Goal: Check status: Check status

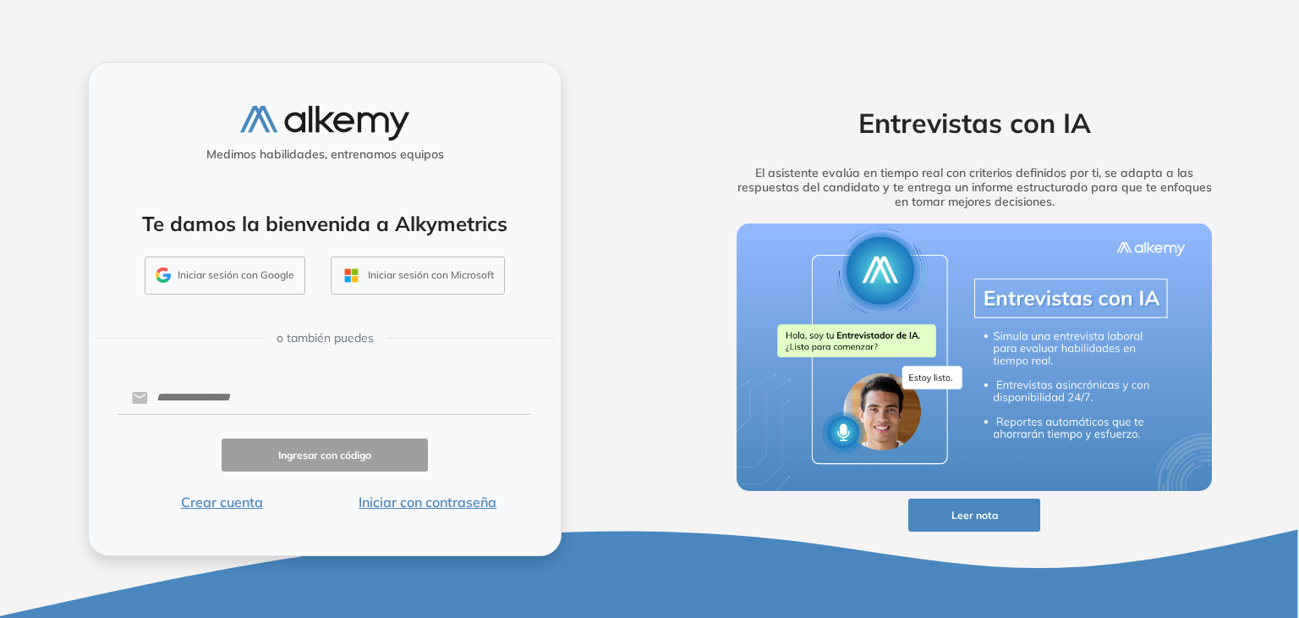
click at [271, 274] on button "Iniciar sesión con Google" at bounding box center [225, 275] width 161 height 39
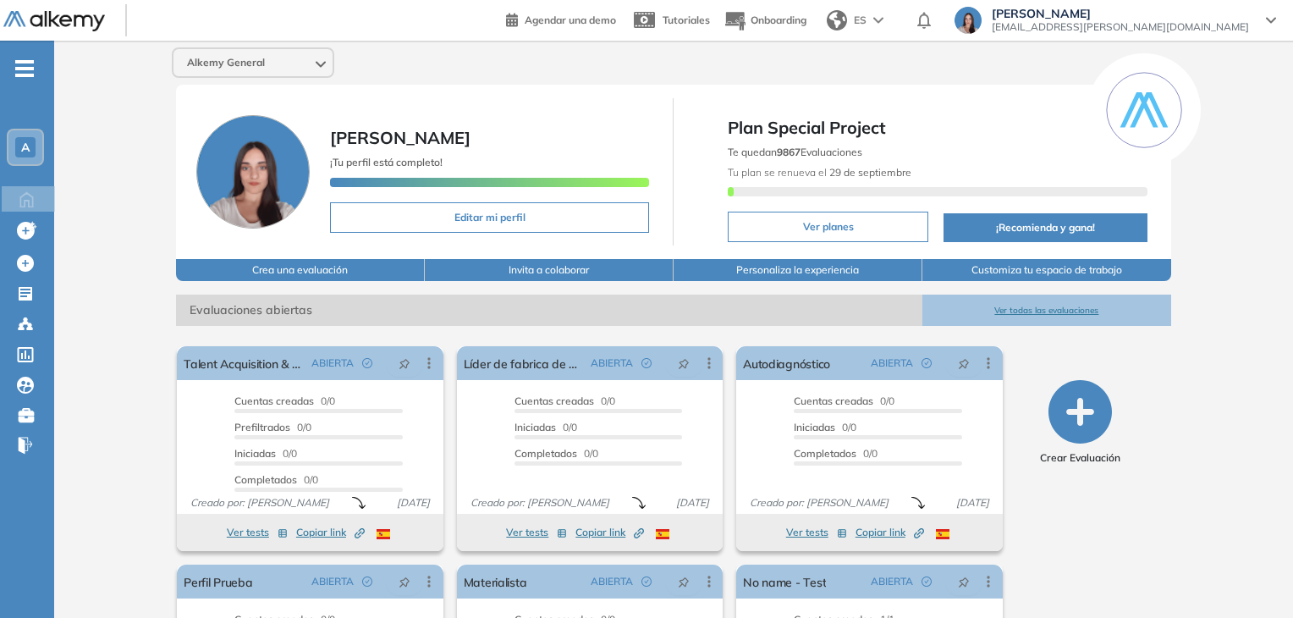
click at [24, 151] on span "A" at bounding box center [25, 147] width 8 height 14
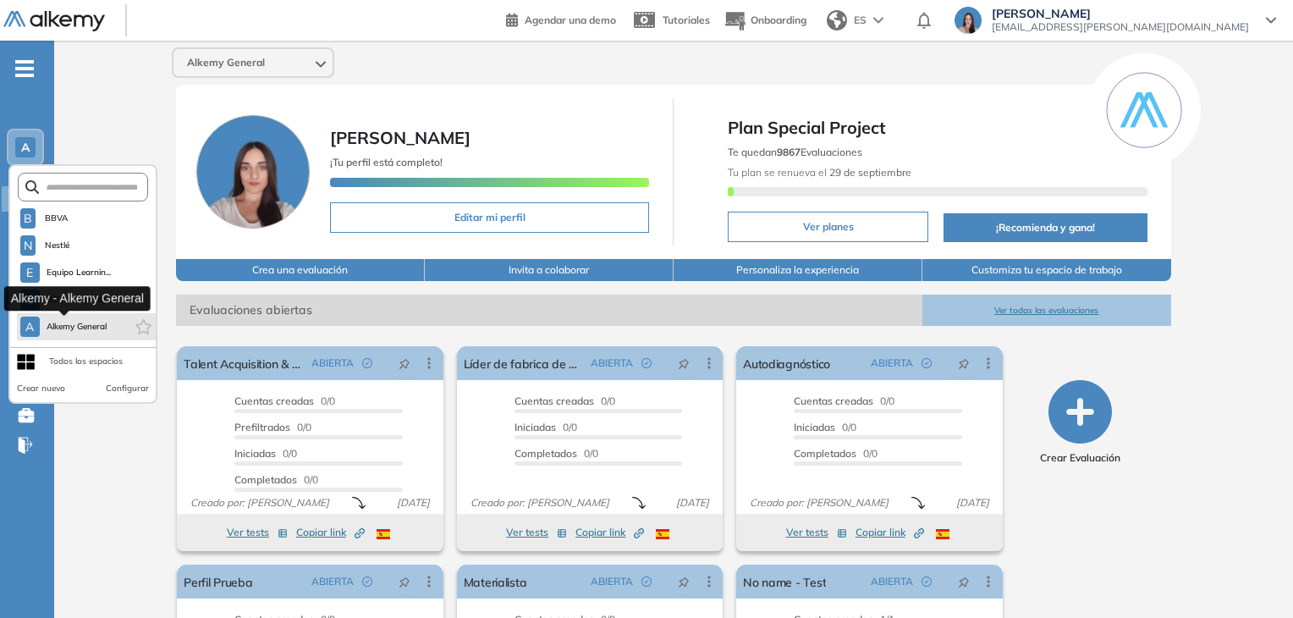
click at [51, 329] on span "Alkemy General" at bounding box center [77, 327] width 61 height 14
click at [88, 320] on span "Alkemy General" at bounding box center [77, 327] width 61 height 14
click at [1046, 312] on button "Ver todas las evaluaciones" at bounding box center [1046, 309] width 249 height 31
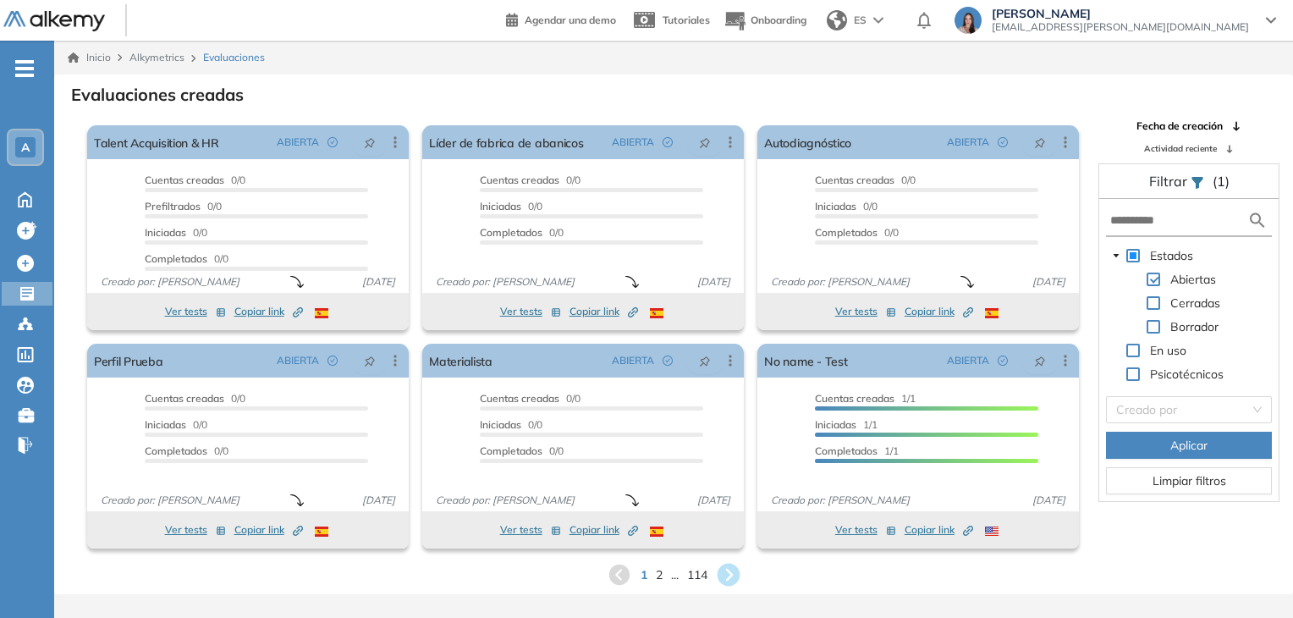
click at [724, 578] on icon at bounding box center [728, 574] width 23 height 23
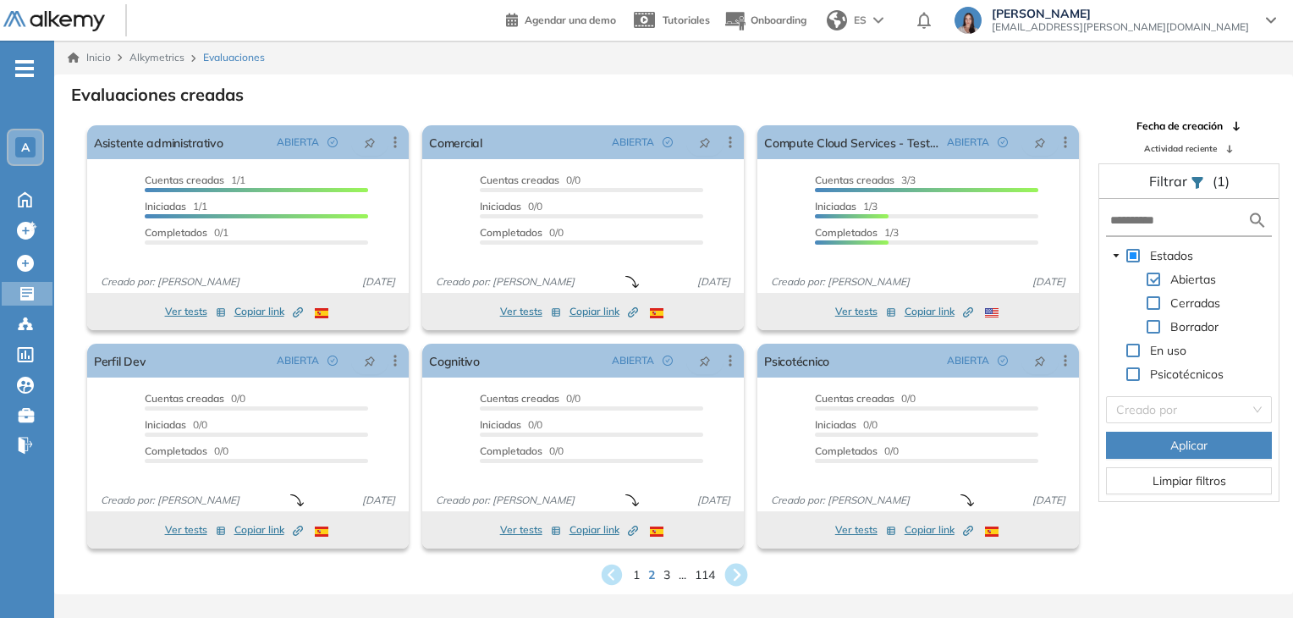
click at [737, 572] on icon at bounding box center [736, 575] width 28 height 28
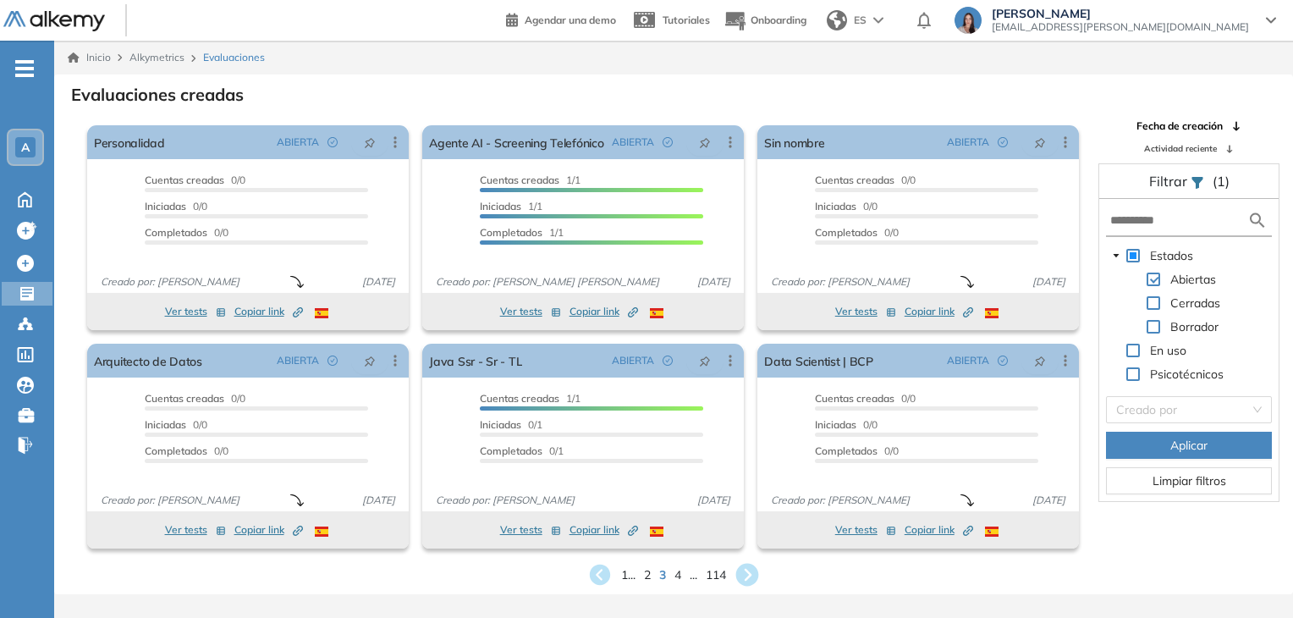
click at [741, 574] on icon at bounding box center [747, 574] width 23 height 23
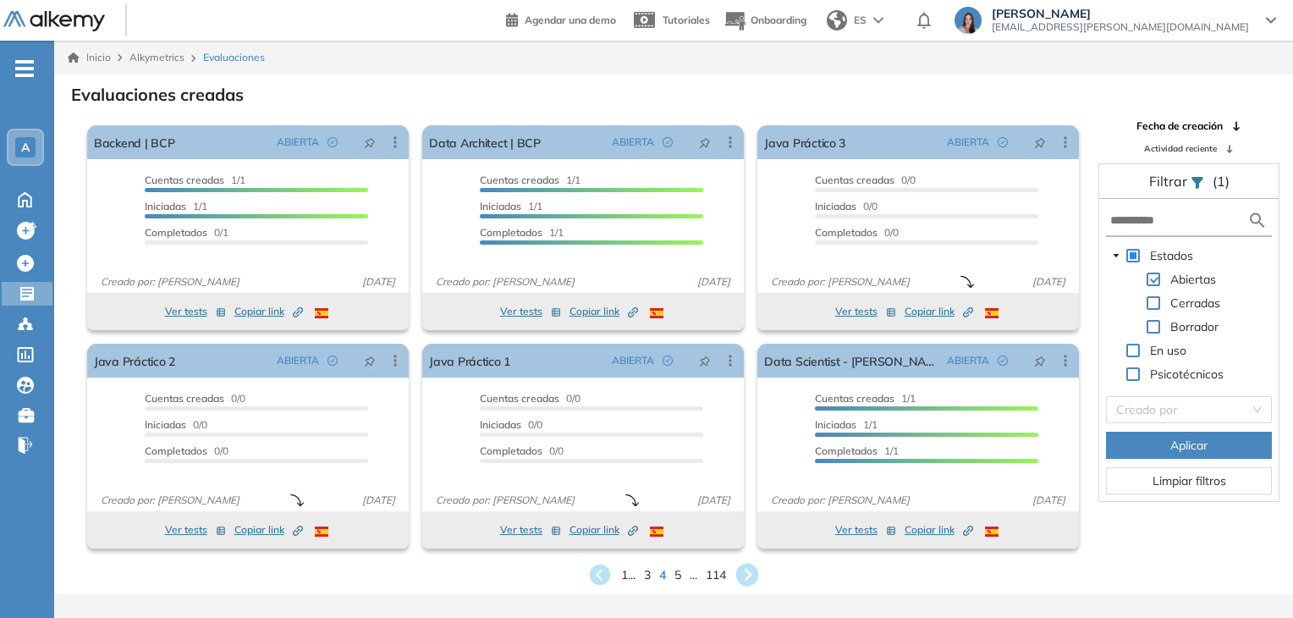
click at [739, 576] on icon at bounding box center [747, 574] width 23 height 23
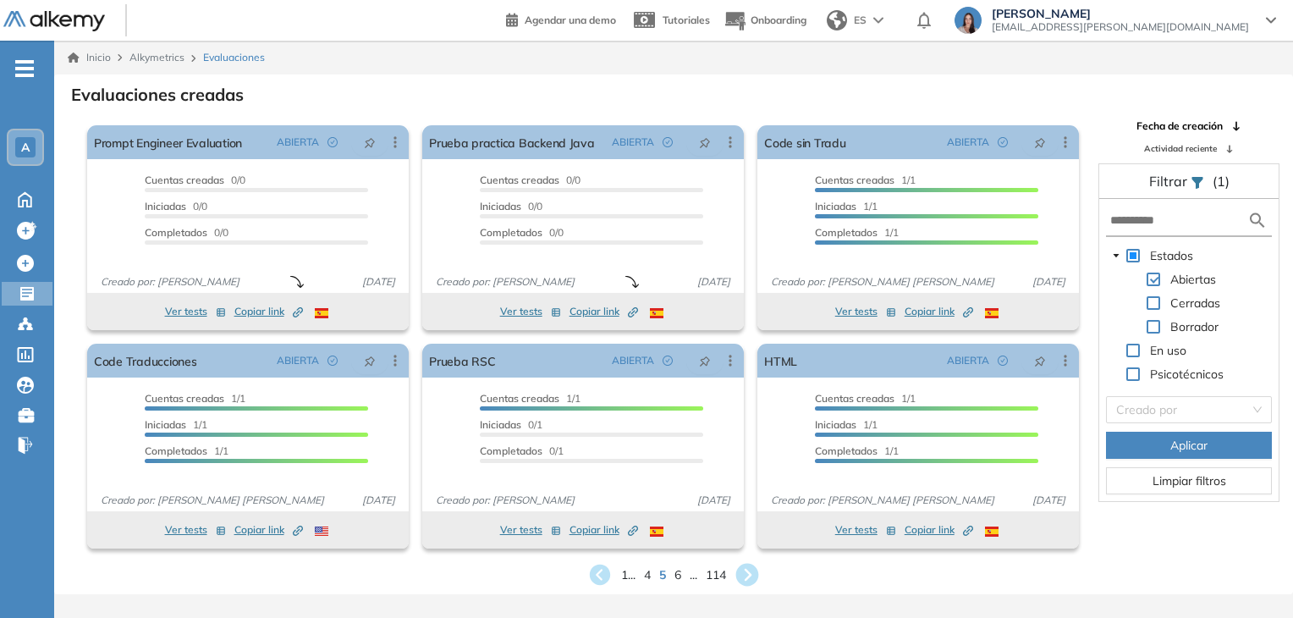
click at [752, 576] on icon at bounding box center [747, 574] width 23 height 23
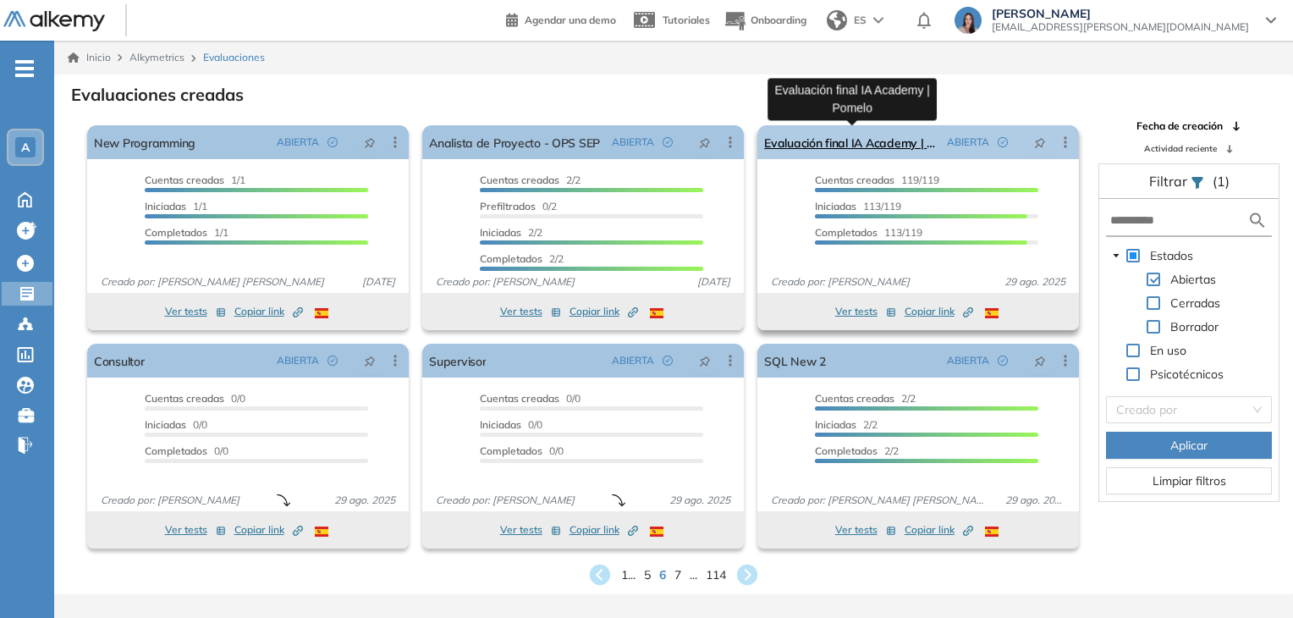
click at [826, 146] on link "Evaluación final IA Academy | Pomelo" at bounding box center [852, 142] width 176 height 34
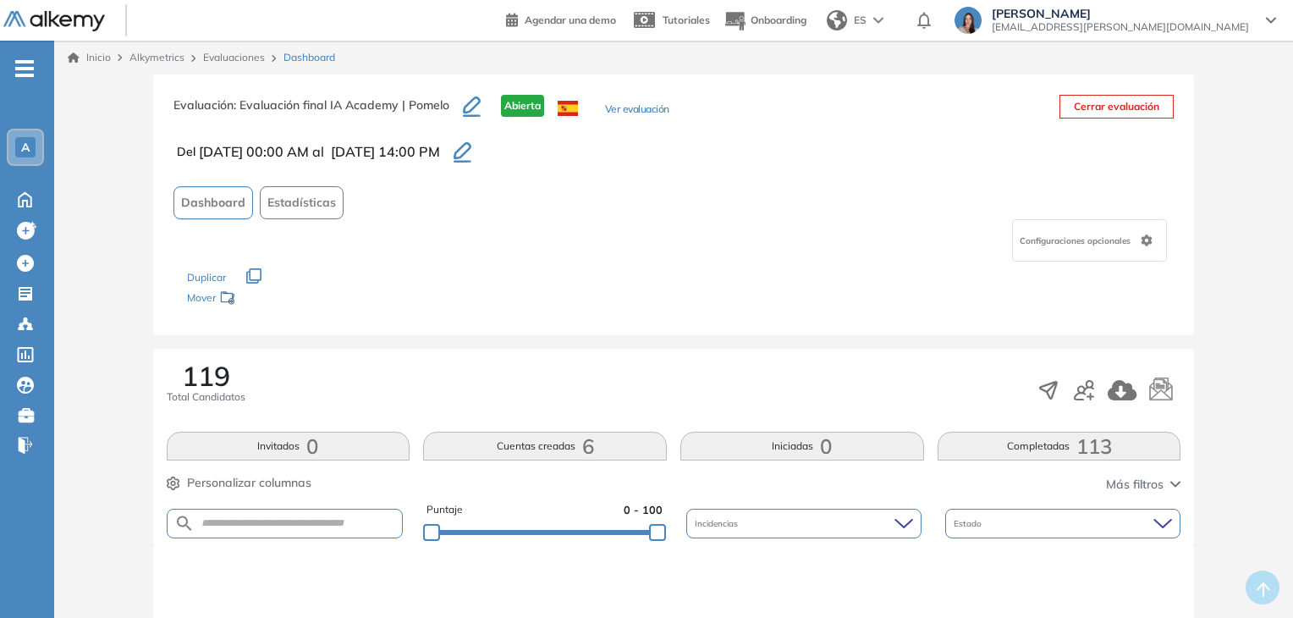
click at [1030, 444] on button "Completadas 113" at bounding box center [1059, 445] width 244 height 29
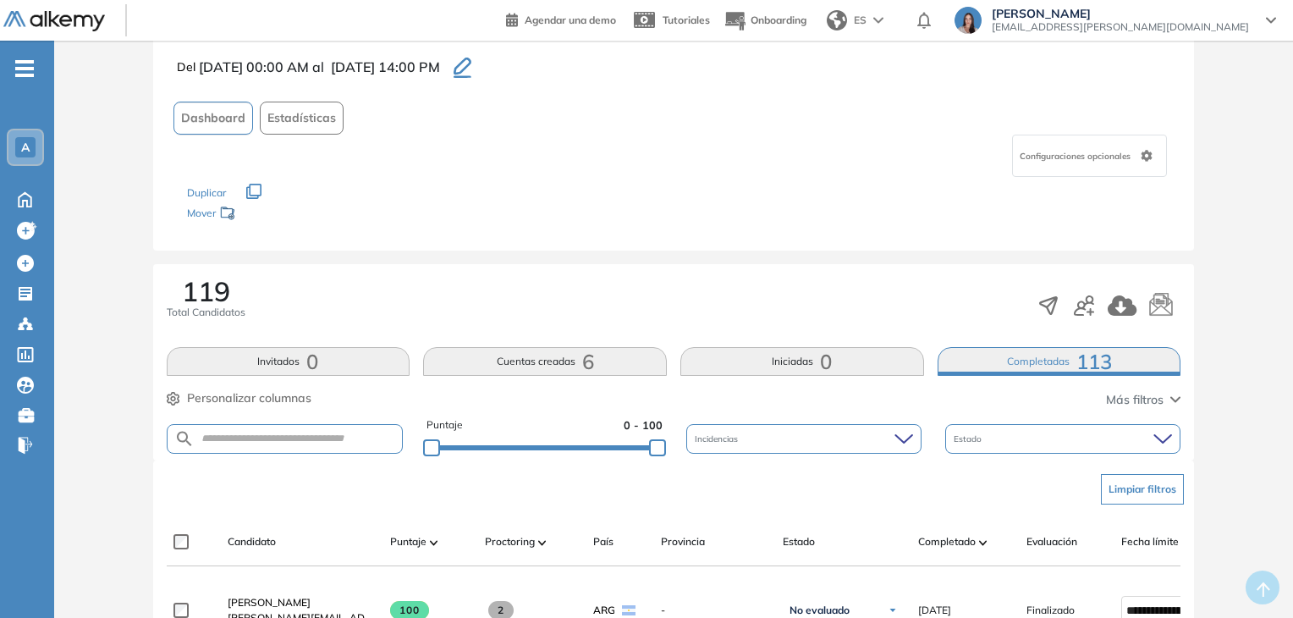
scroll to position [169, 0]
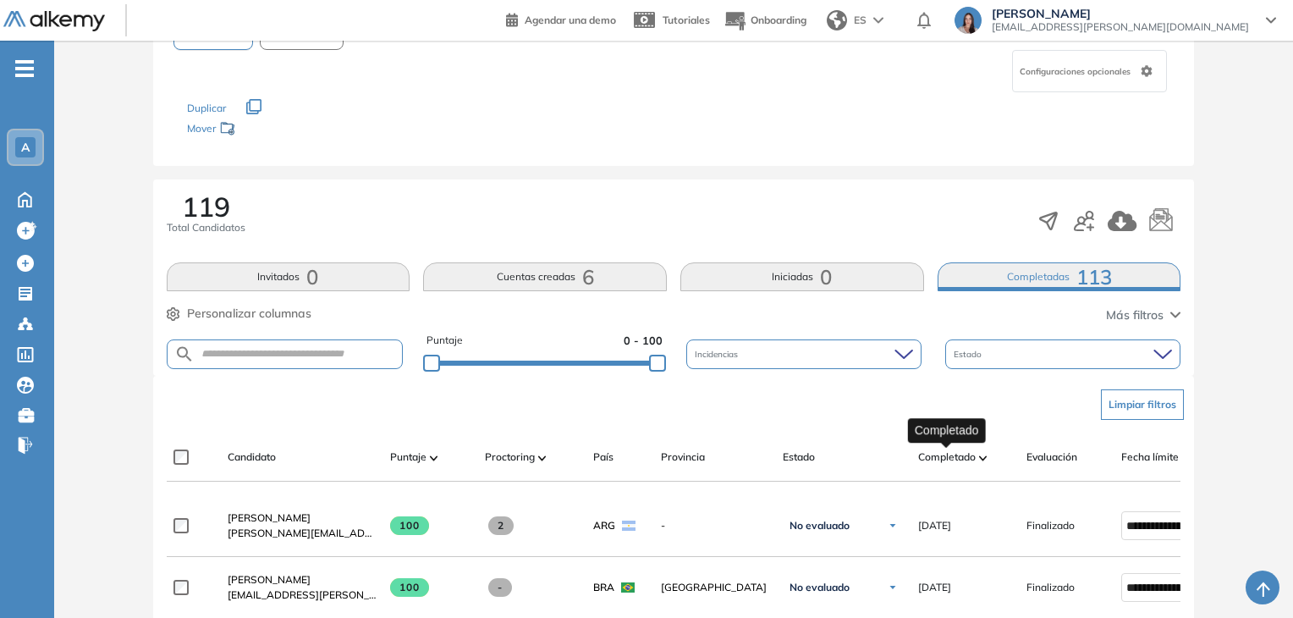
click at [928, 461] on span "Completado" at bounding box center [947, 456] width 58 height 15
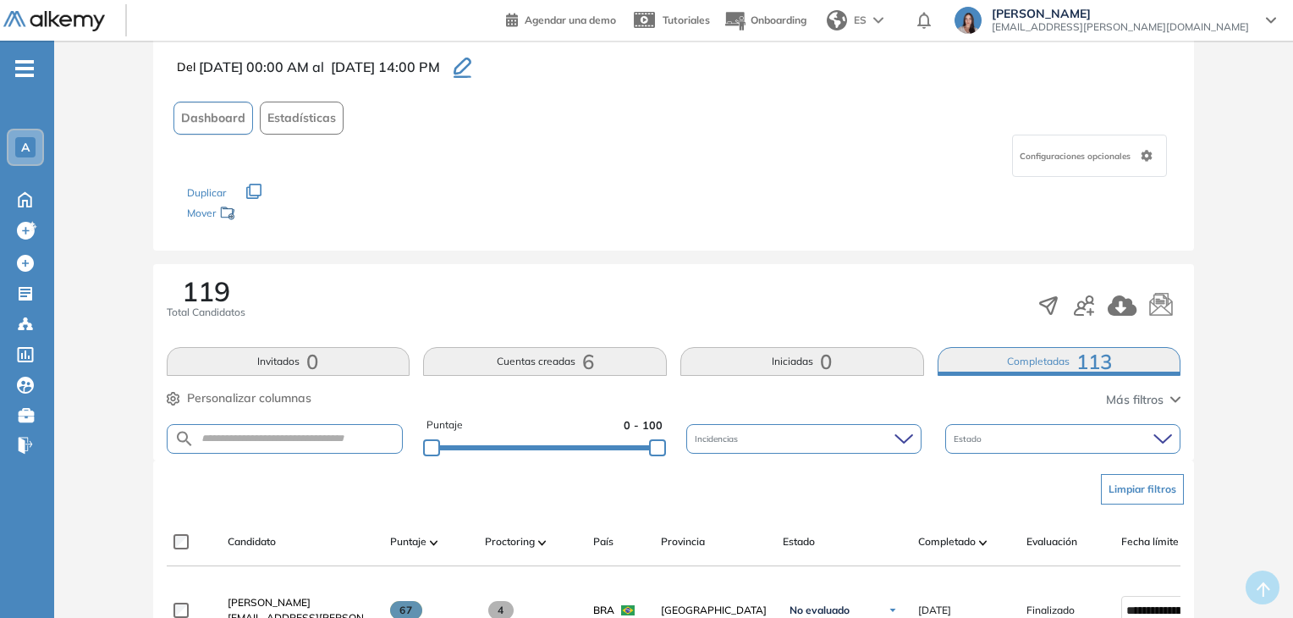
scroll to position [0, 0]
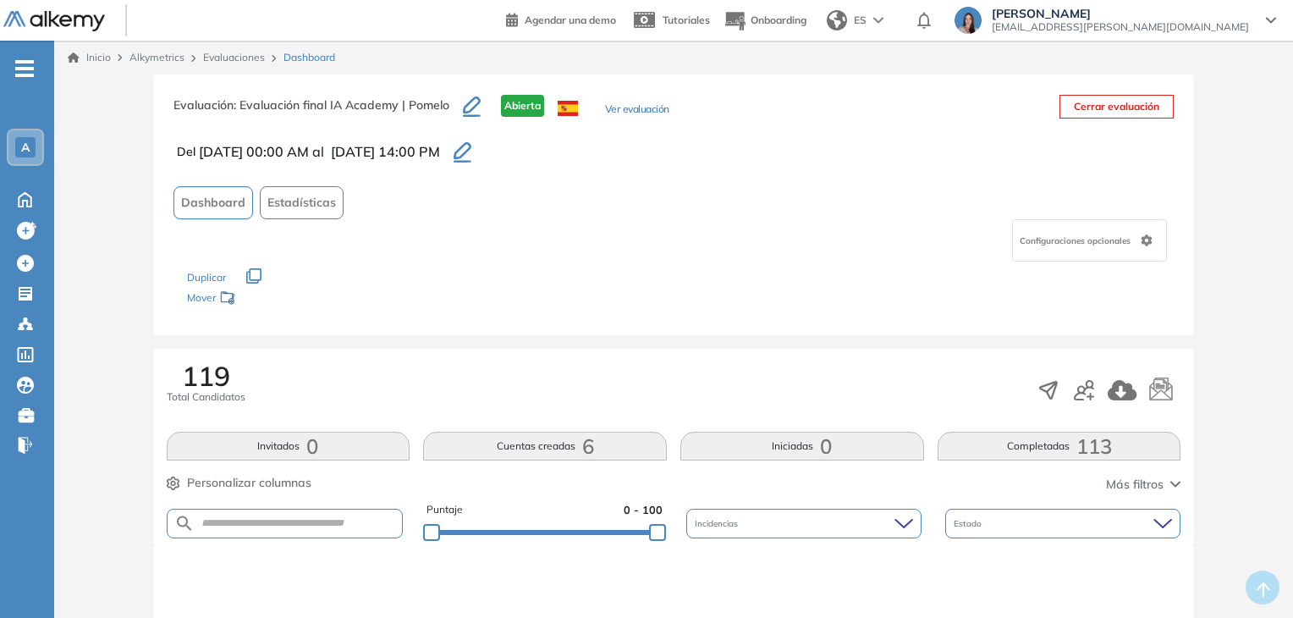
click at [1139, 439] on button "Completadas 113" at bounding box center [1059, 445] width 244 height 29
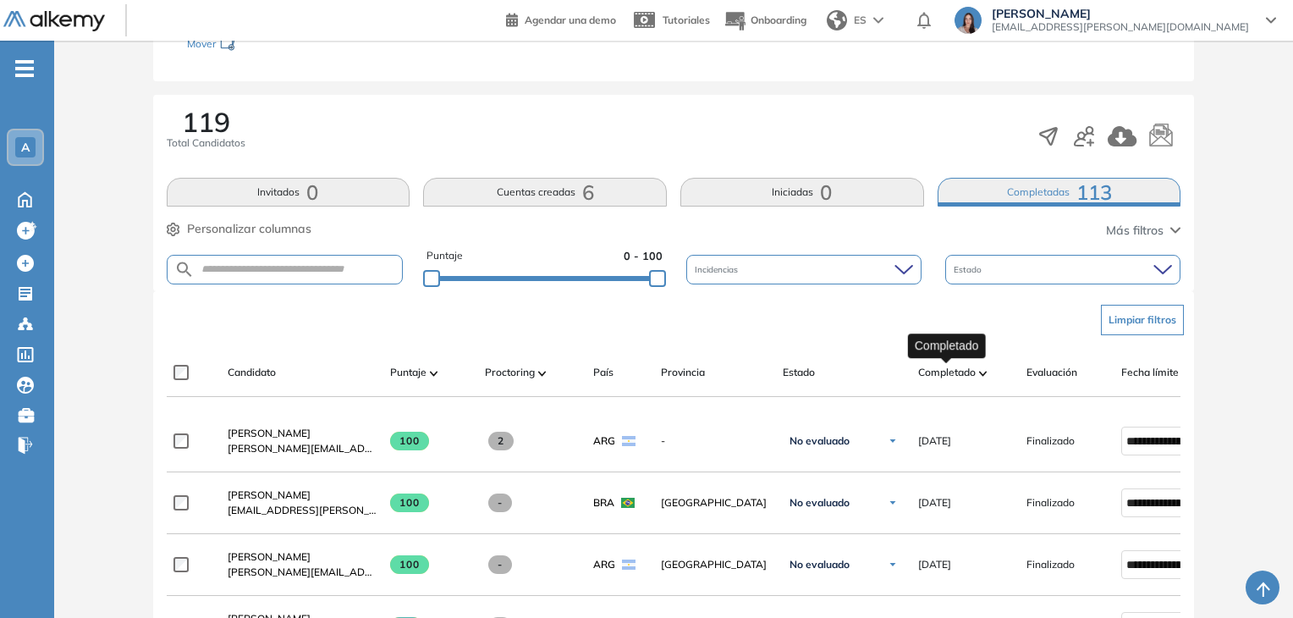
click at [968, 369] on span "Completado" at bounding box center [947, 372] width 58 height 15
